Goal: Information Seeking & Learning: Understand process/instructions

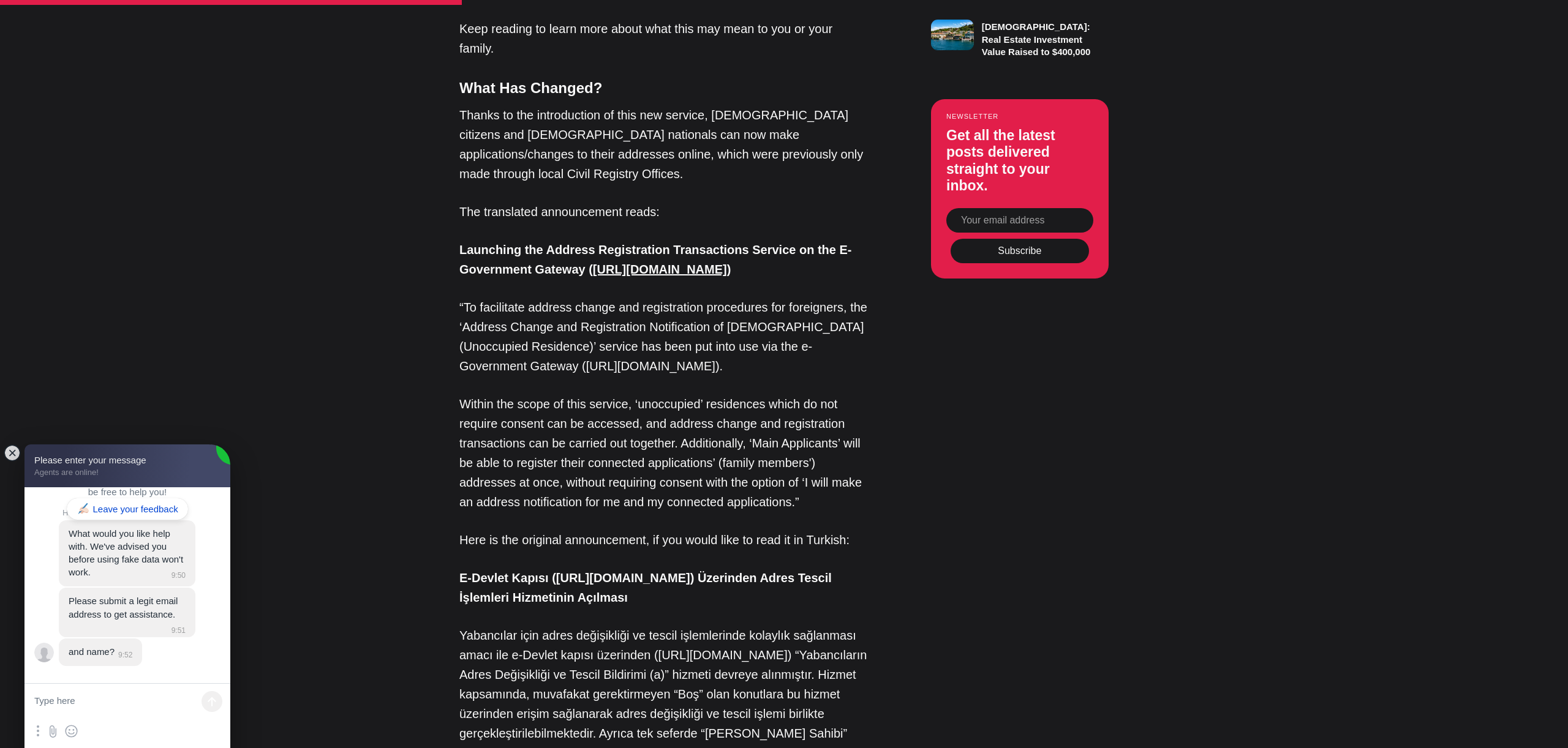
scroll to position [1128, 0]
drag, startPoint x: 834, startPoint y: 566, endPoint x: 643, endPoint y: 578, distance: 191.4
click at [643, 625] on p "Yabancılar için adres değişikliği ve tescil işlemlerinde kolaylık sağlanması am…" at bounding box center [664, 713] width 410 height 176
copy p "abancıların Adres Değişikliği ve Tescil Bildirimi"
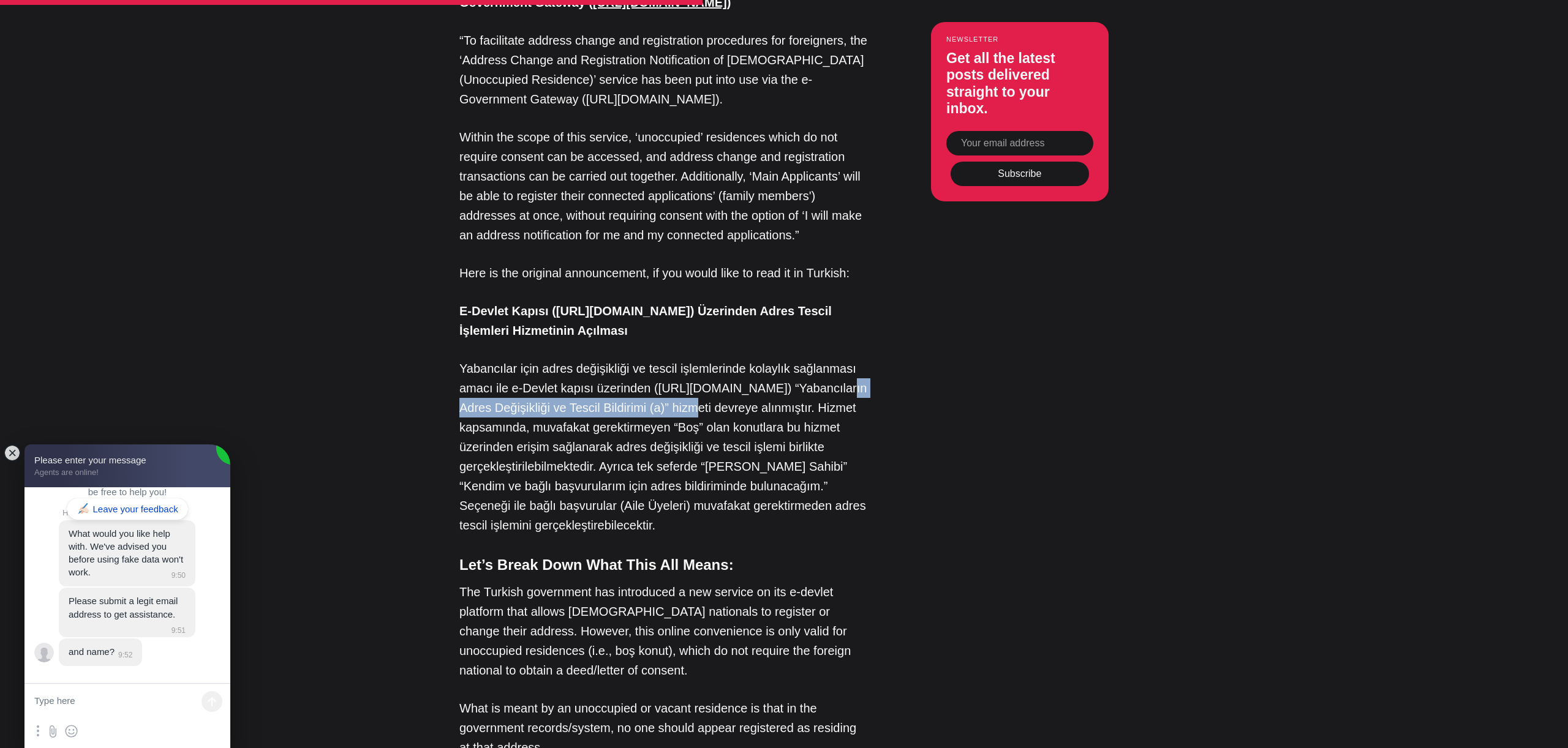
scroll to position [1378, 0]
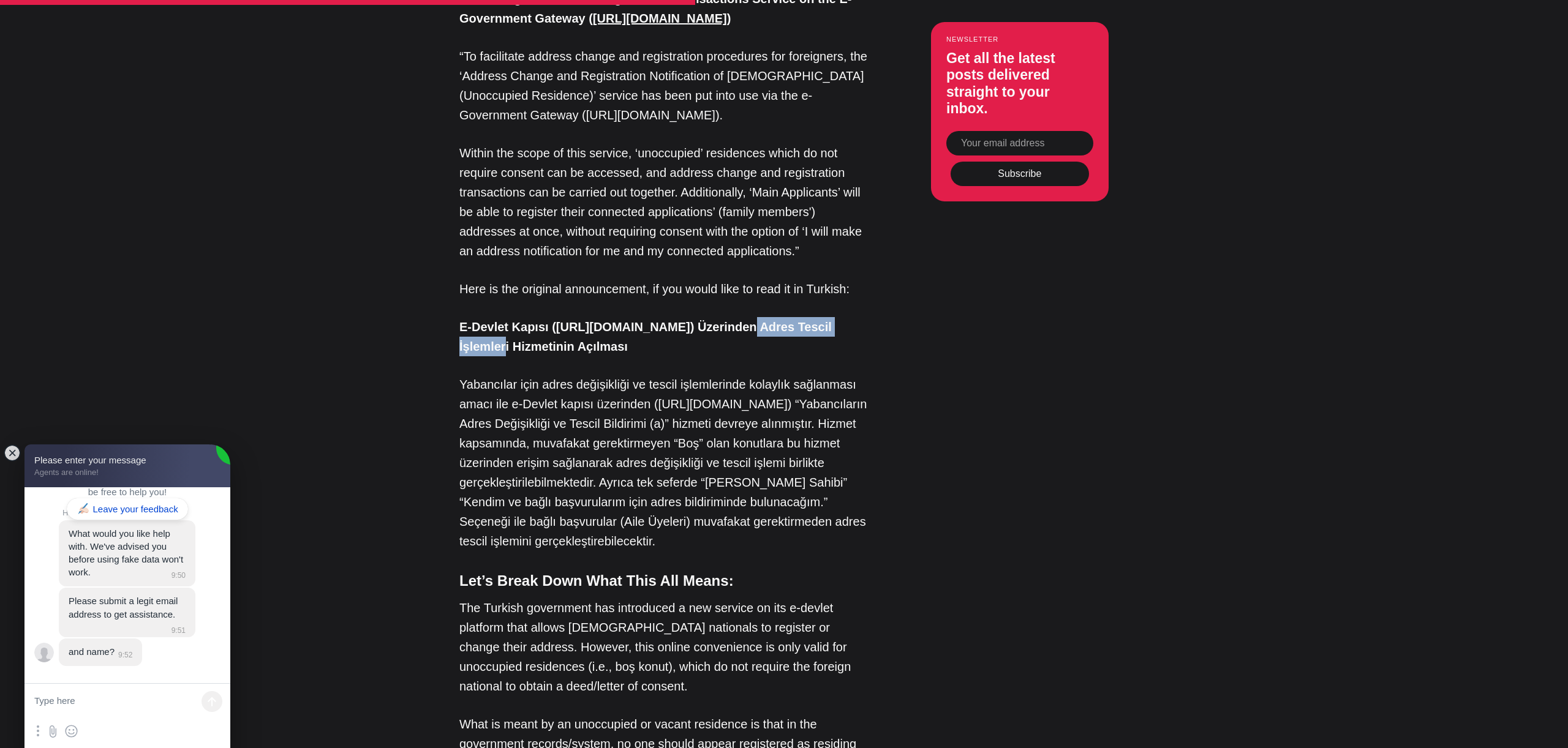
drag, startPoint x: 716, startPoint y: 236, endPoint x: 849, endPoint y: 238, distance: 133.0
click at [849, 317] on p "E-Devlet Kapısı ([URL][DOMAIN_NAME]) Üzerinden Adres Tescil İşlemleri Hizmetini…" at bounding box center [664, 337] width 410 height 39
copy strong "Üzerinden Adres Tescil"
click at [780, 317] on p "E-Devlet Kapısı ([URL][DOMAIN_NAME]) Üzerinden Adres Tescil İşlemleri Hizmetini…" at bounding box center [664, 337] width 410 height 39
drag, startPoint x: 704, startPoint y: 255, endPoint x: 787, endPoint y: 109, distance: 167.9
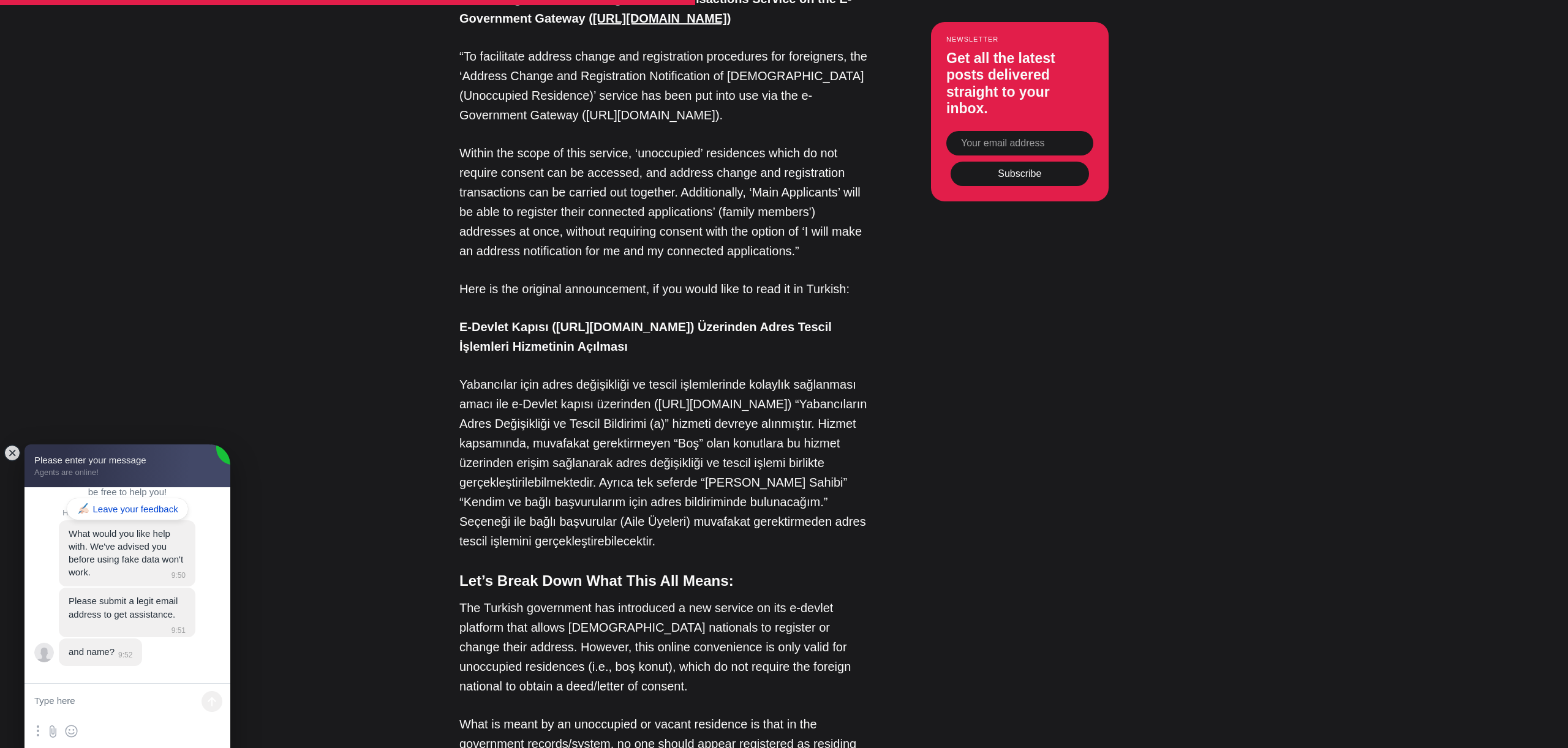
click at [719, 317] on p "E-Devlet Kapısı ([URL][DOMAIN_NAME]) Üzerinden Adres Tescil İşlemleri Hizmetini…" at bounding box center [664, 337] width 410 height 39
copy strong "Üzerinden Adres Tescil İşlemleri Hizmetinin Açılması"
